Goal: Task Accomplishment & Management: Manage account settings

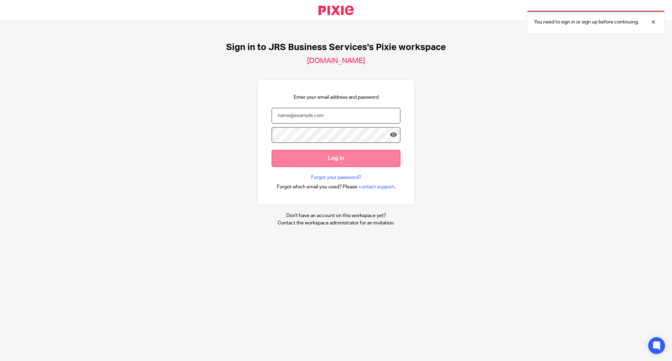
type input "zoe@jrsbusiness.services"
click at [345, 158] on input "Log in" at bounding box center [335, 158] width 129 height 17
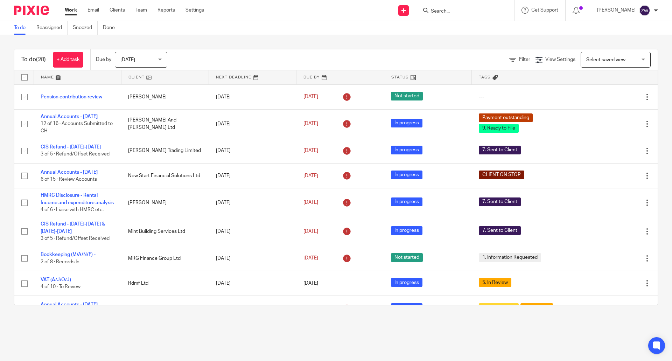
click at [140, 56] on span "[DATE]" at bounding box center [138, 59] width 37 height 15
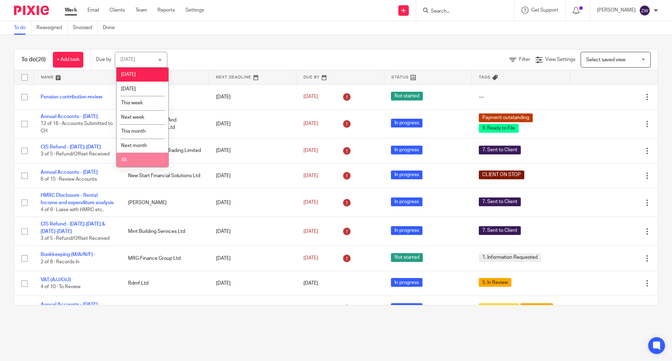
click at [138, 158] on li "All" at bounding box center [142, 160] width 52 height 14
